Goal: Book appointment/travel/reservation

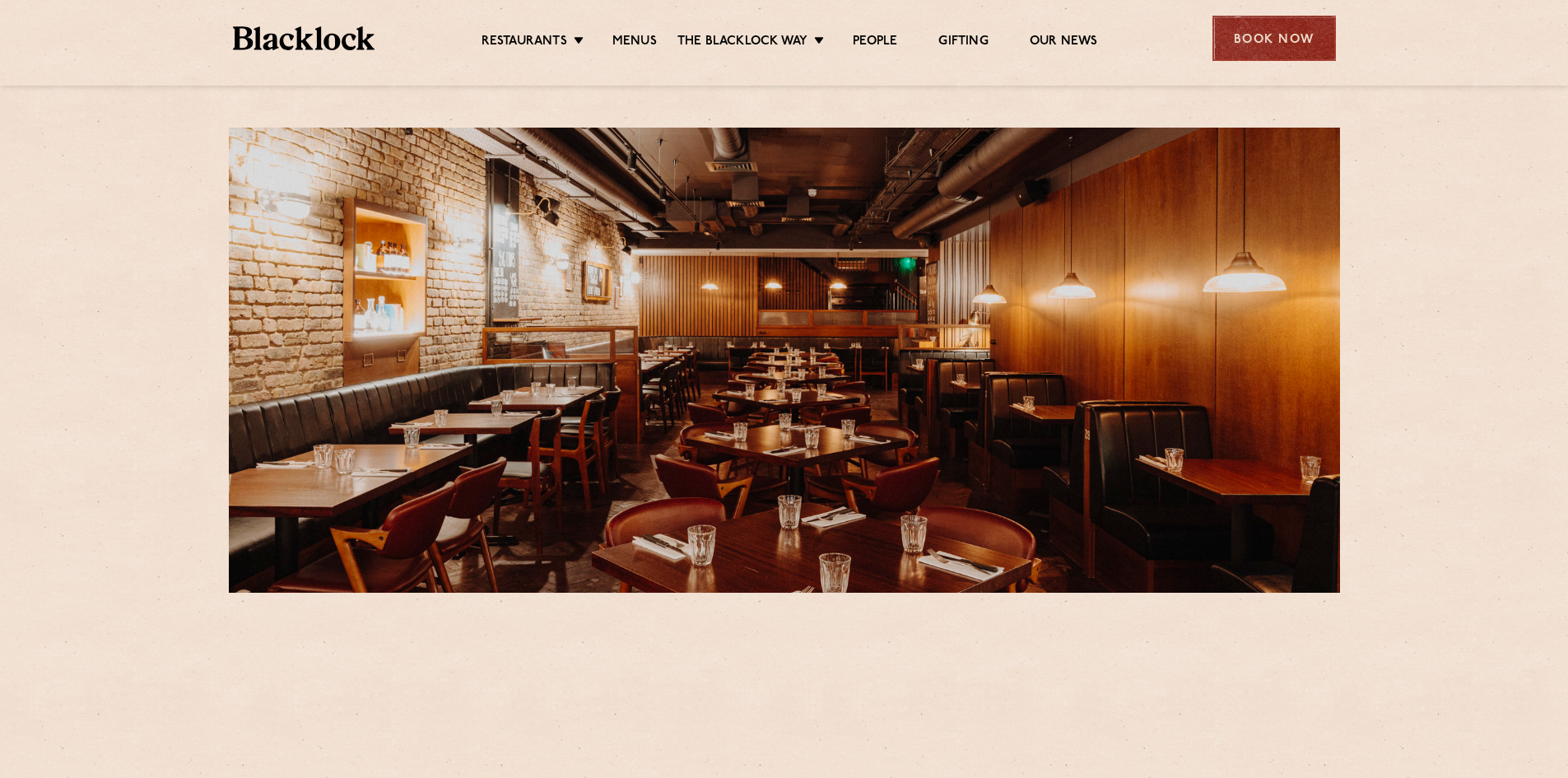
click at [1311, 28] on div "Book Now" at bounding box center [1274, 37] width 123 height 45
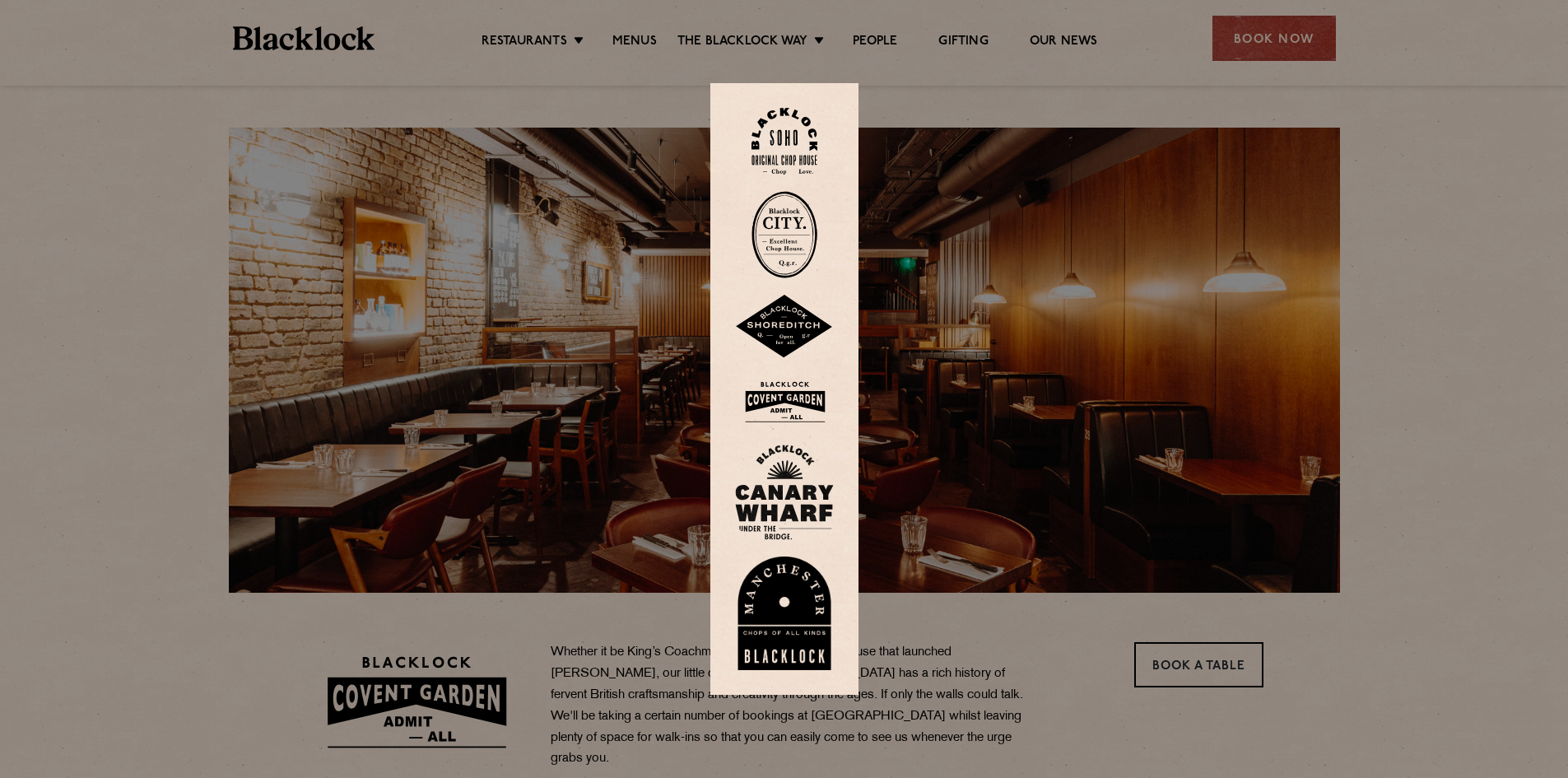
click at [783, 410] on img at bounding box center [784, 402] width 99 height 54
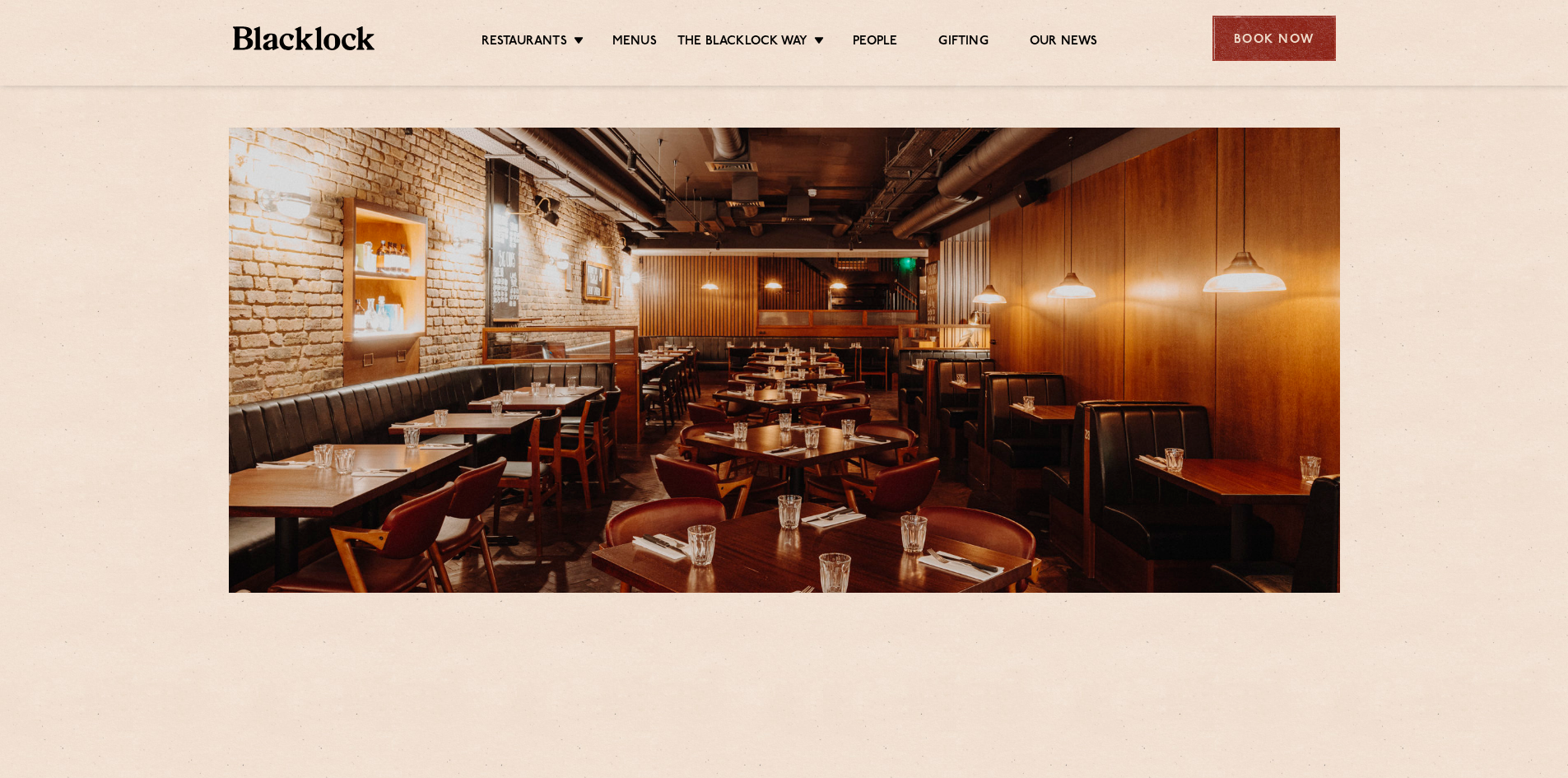
click at [1229, 48] on div "Book Now" at bounding box center [1274, 37] width 123 height 45
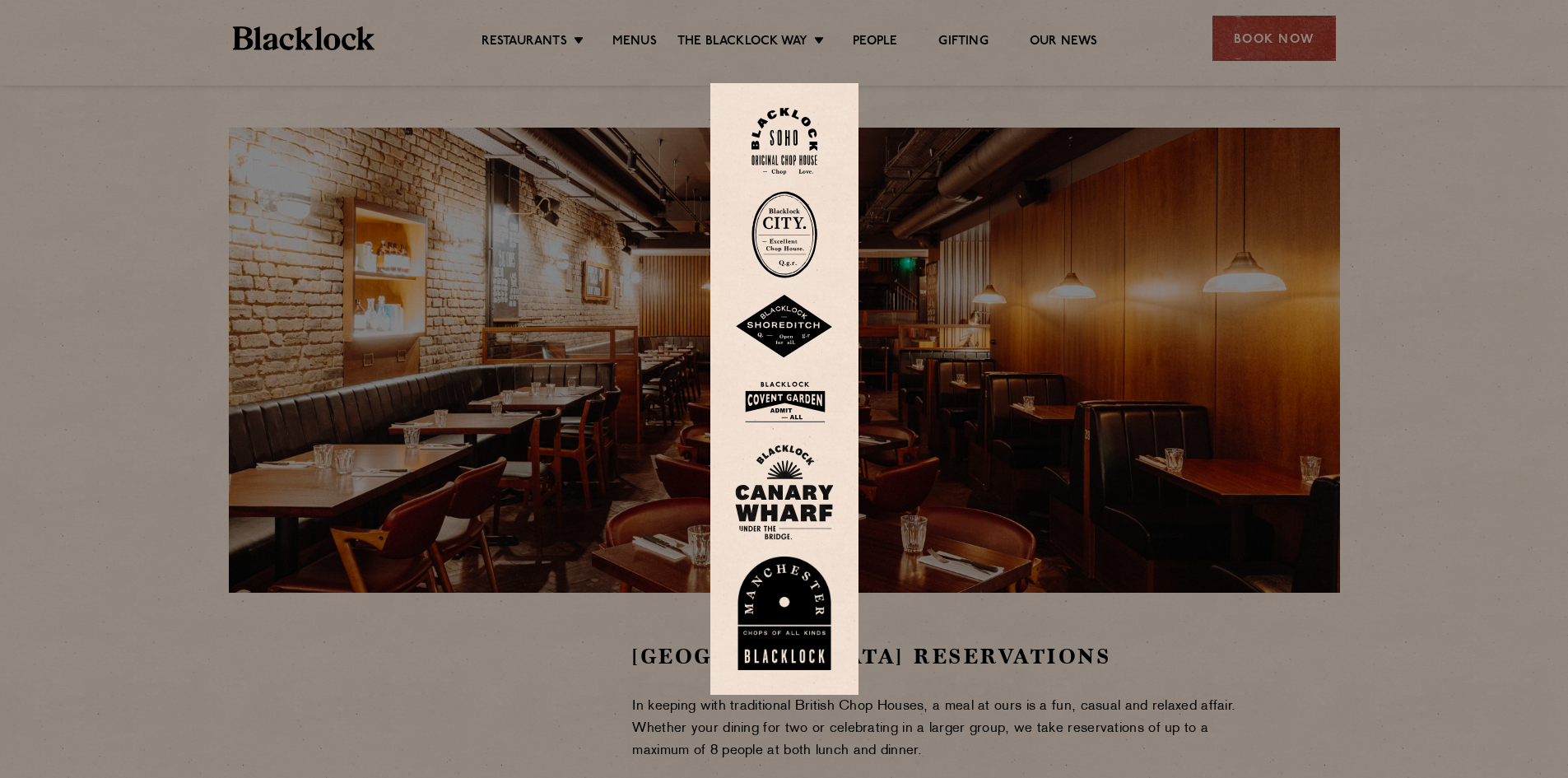
click at [780, 392] on img at bounding box center [784, 402] width 99 height 54
